Goal: Information Seeking & Learning: Check status

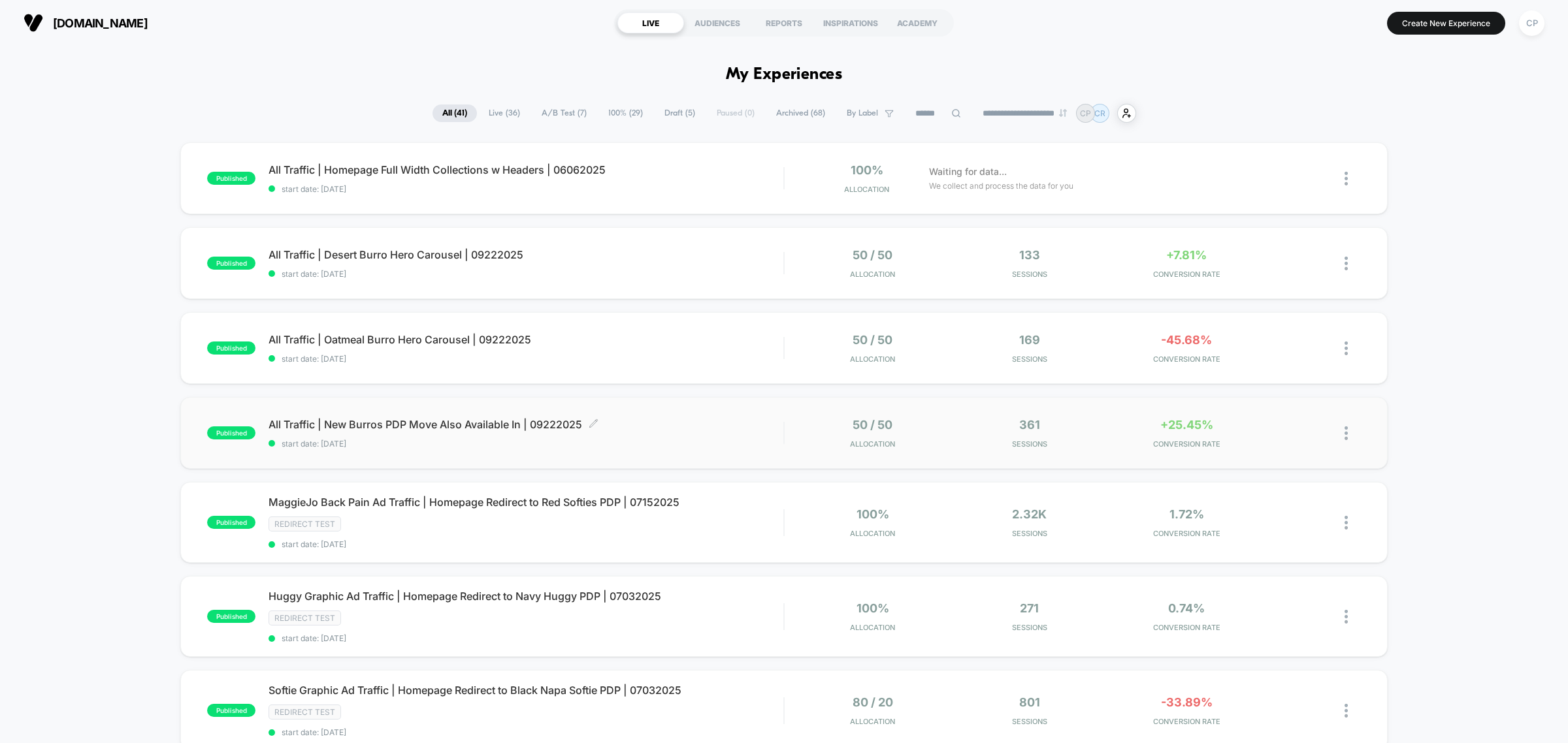
click at [409, 428] on span "All Traffic | New Burros PDP Move Also Available In | 09222025 Click to edit ex…" at bounding box center [525, 425] width 515 height 13
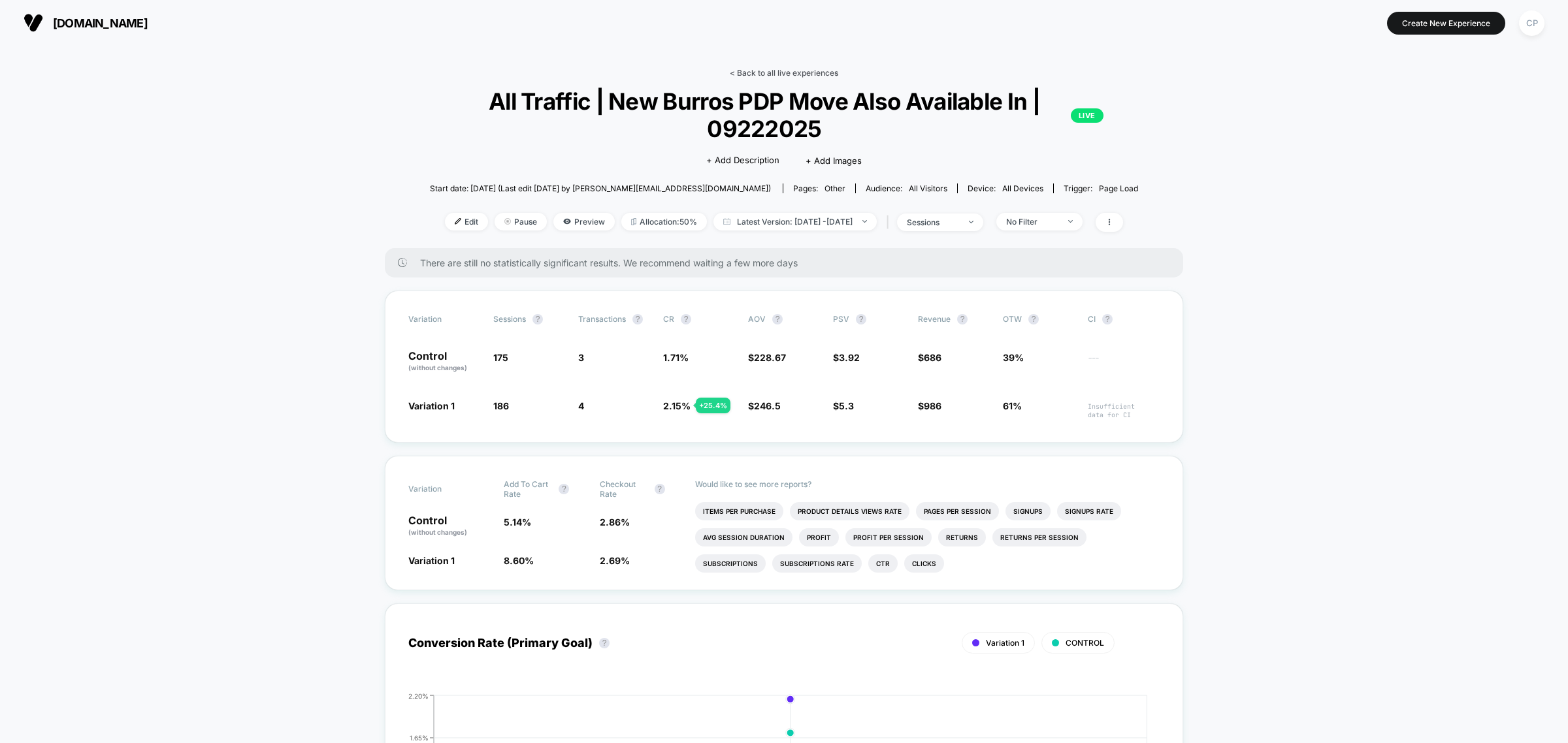
click at [801, 70] on link "< Back to all live experiences" at bounding box center [784, 73] width 109 height 10
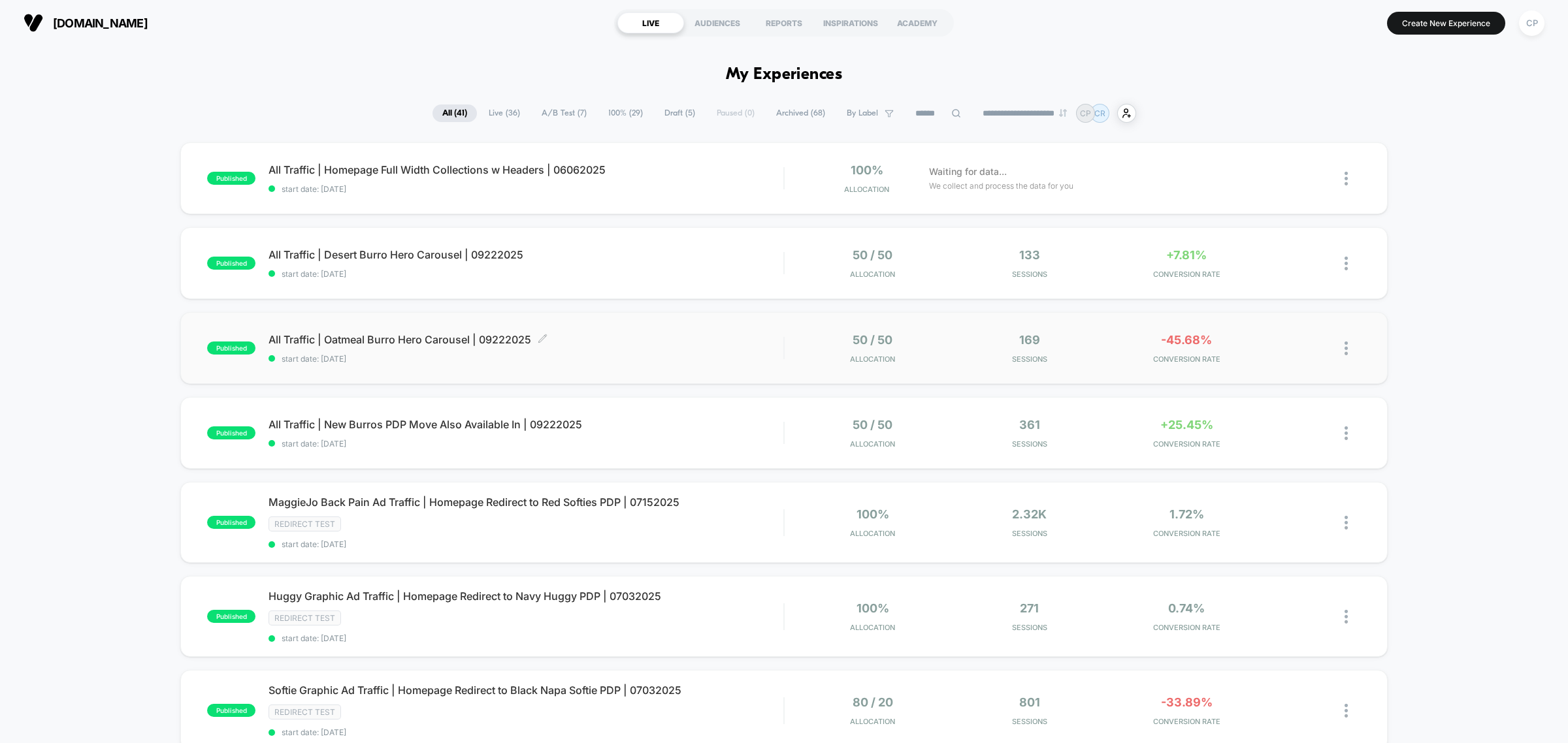
click at [455, 344] on span "All Traffic | Oatmeal Burro Hero Carousel | 09222025 Click to edit experience d…" at bounding box center [525, 340] width 515 height 13
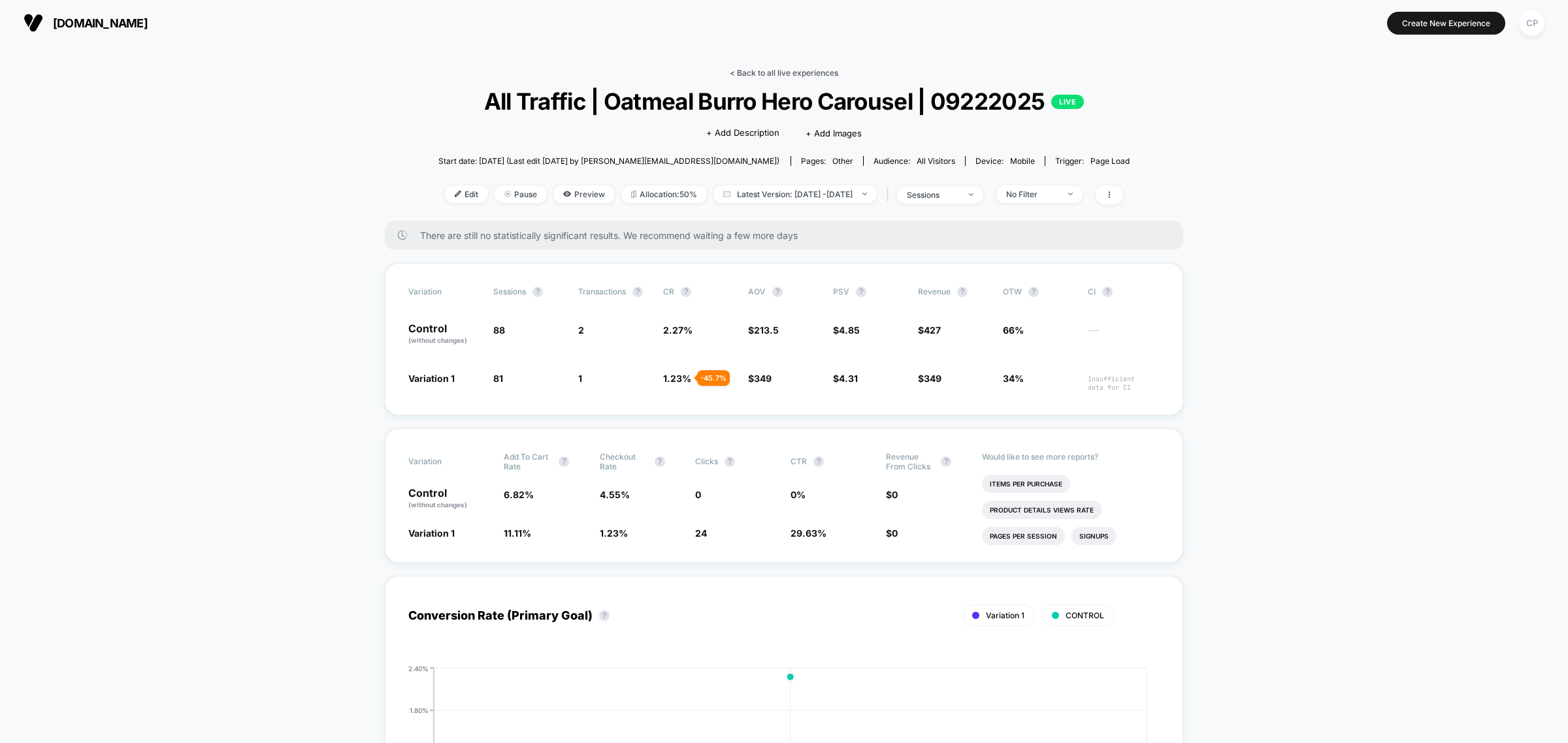
click at [764, 71] on link "< Back to all live experiences" at bounding box center [784, 73] width 109 height 10
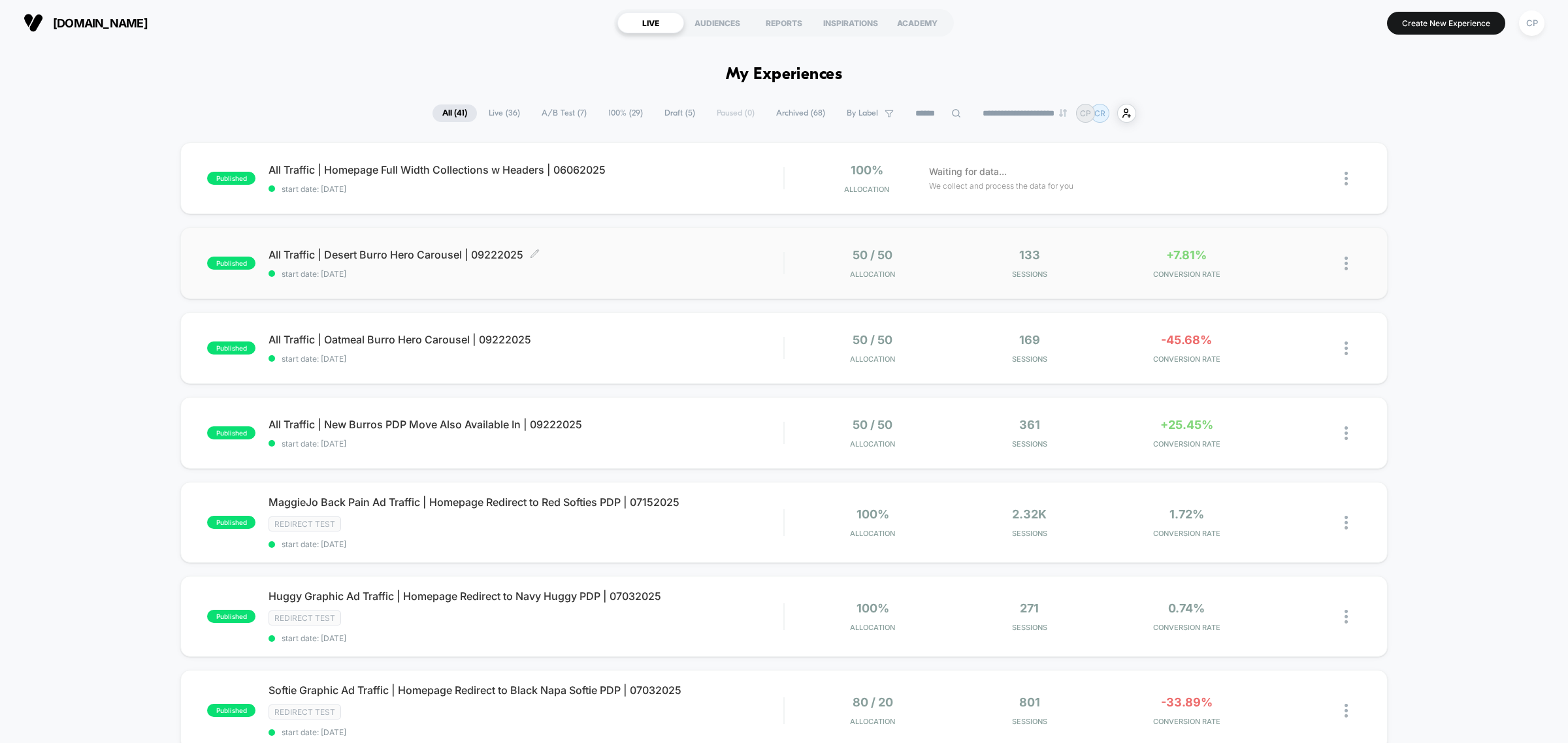
click at [409, 257] on span "All Traffic | Desert Burro Hero Carousel | 09222025 Click to edit experience de…" at bounding box center [525, 255] width 515 height 13
